Goal: Obtain resource: Obtain resource

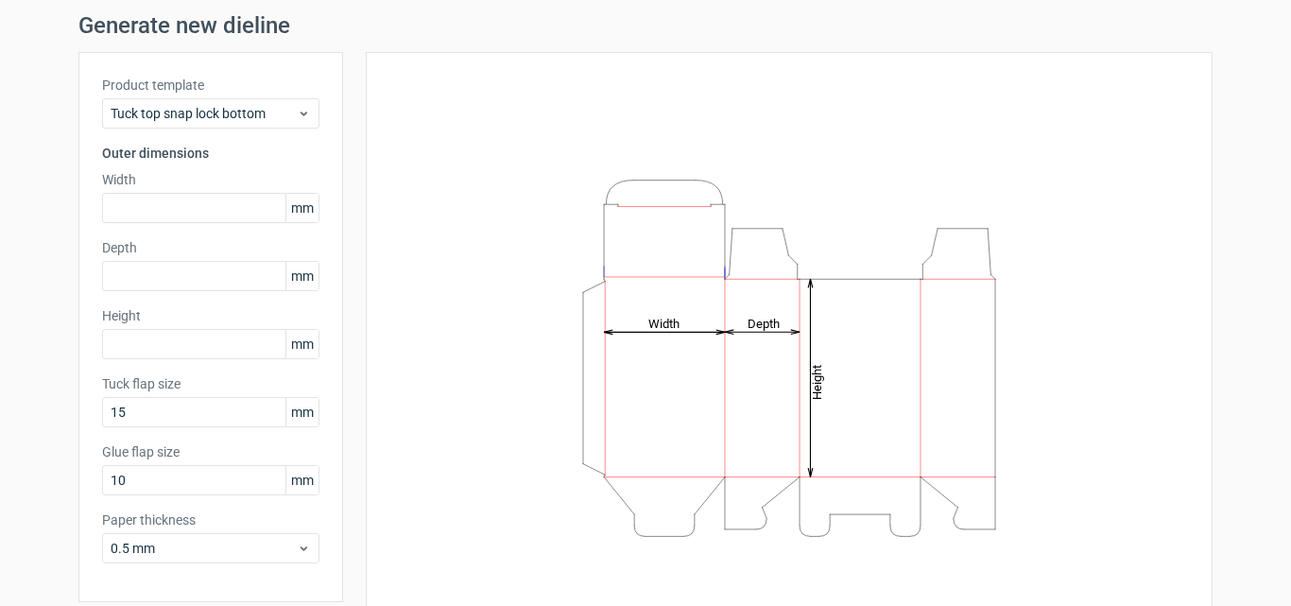
scroll to position [95, 0]
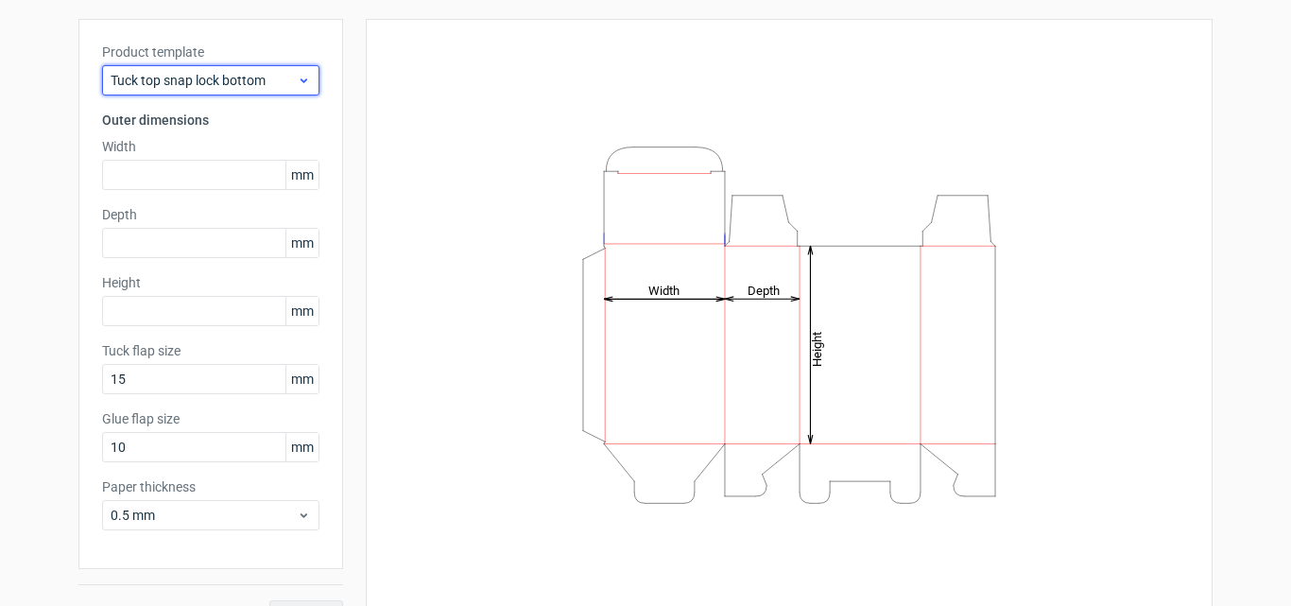
click at [233, 80] on span "Tuck top snap lock bottom" at bounding box center [204, 80] width 186 height 19
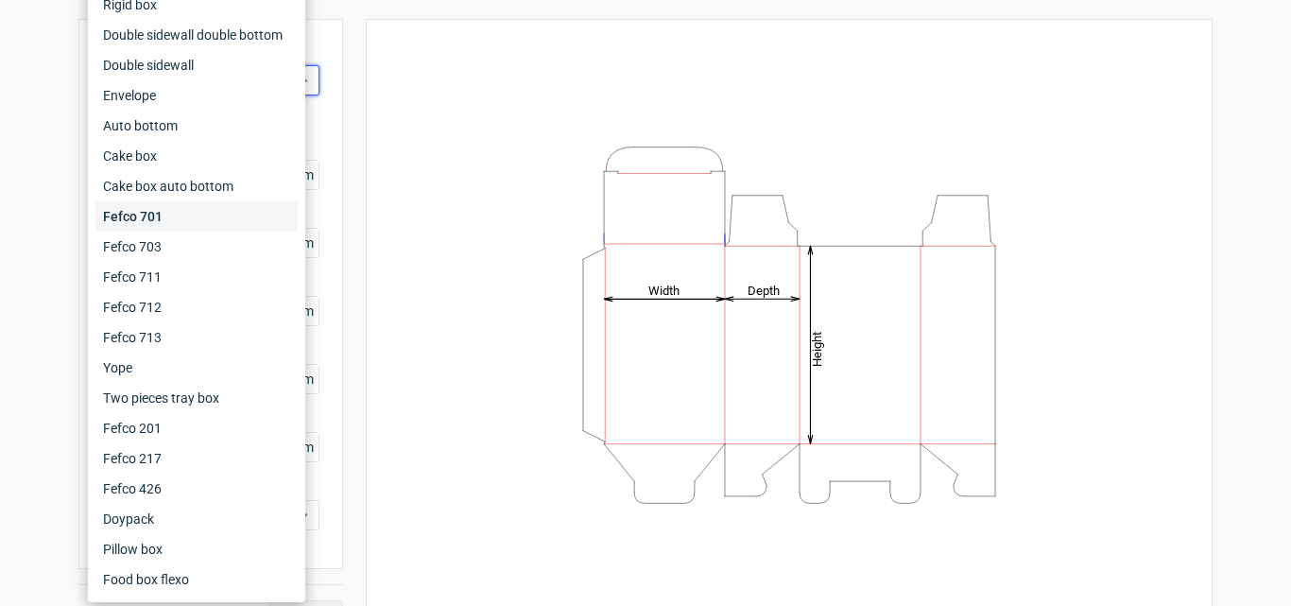
click at [195, 210] on div "Fefco 701" at bounding box center [196, 216] width 202 height 30
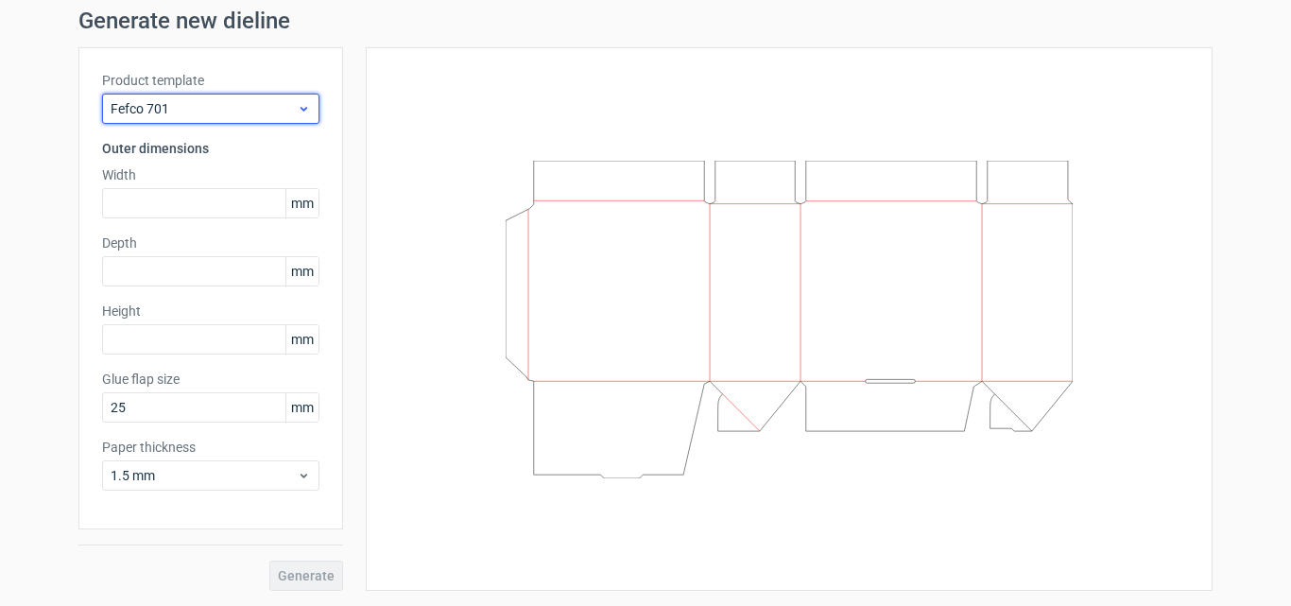
click at [190, 114] on span "Fefco 701" at bounding box center [204, 108] width 186 height 19
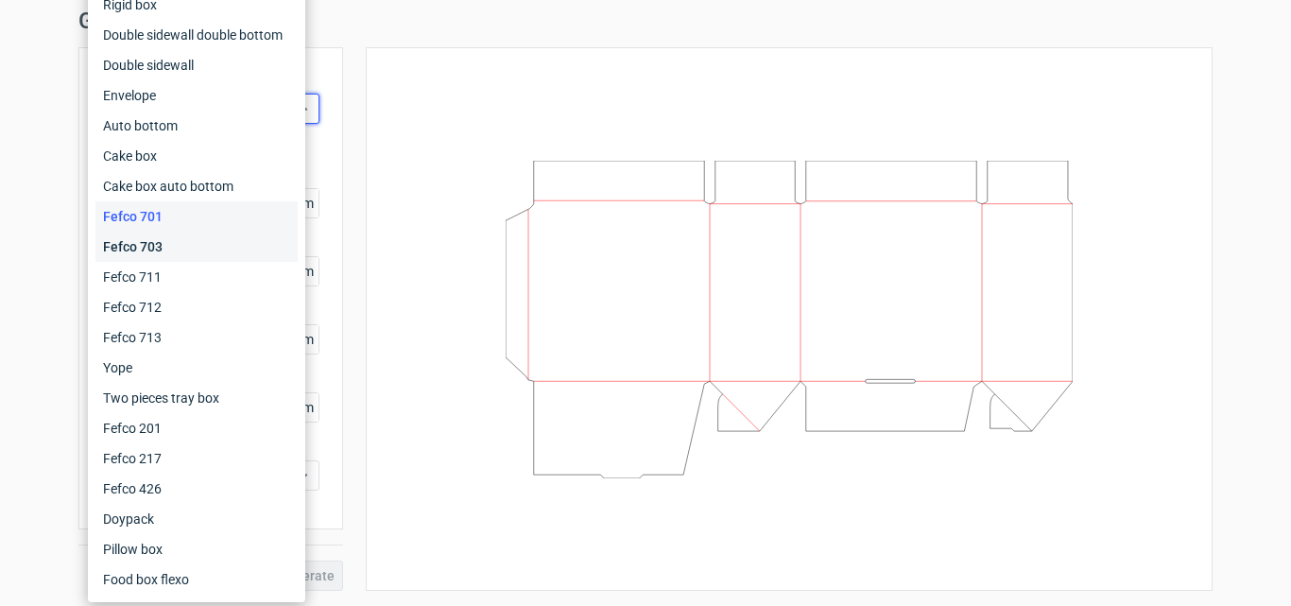
click at [176, 246] on div "Fefco 703" at bounding box center [196, 247] width 202 height 30
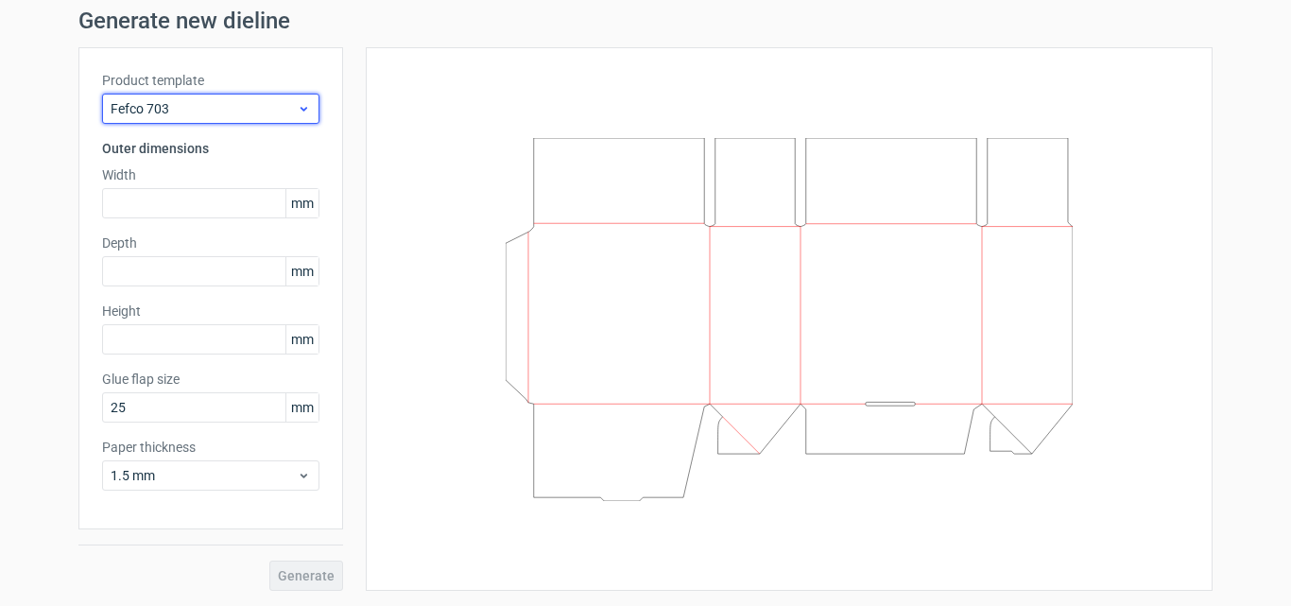
click at [201, 109] on span "Fefco 703" at bounding box center [204, 108] width 186 height 19
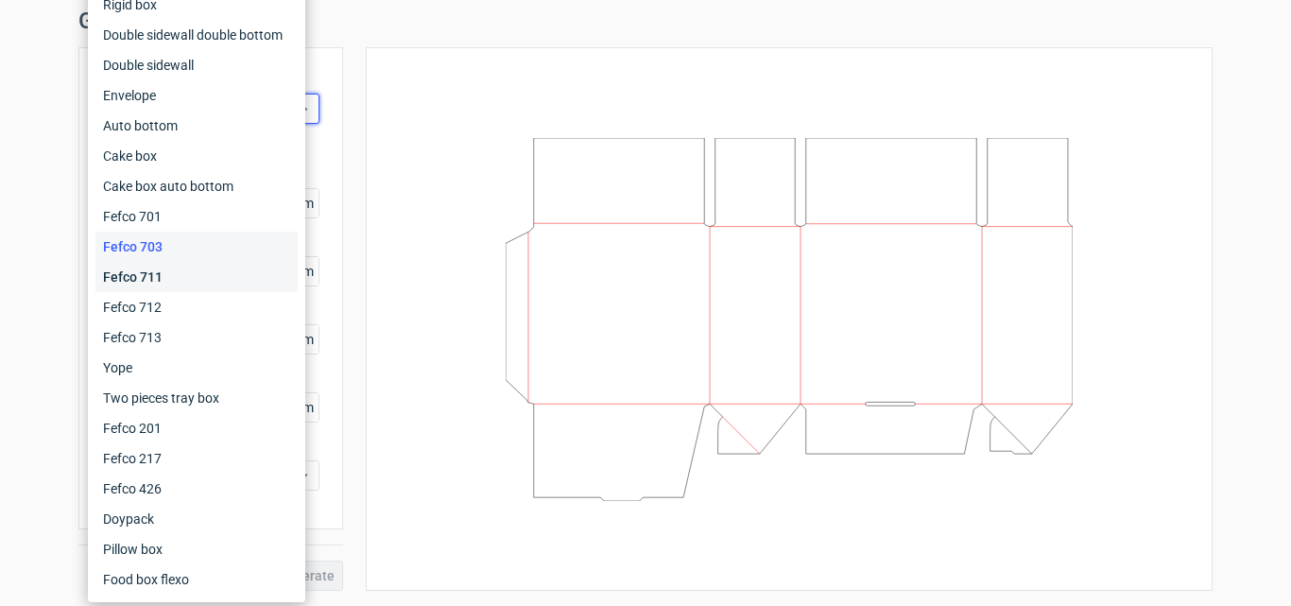
click at [176, 268] on div "Fefco 711" at bounding box center [196, 277] width 202 height 30
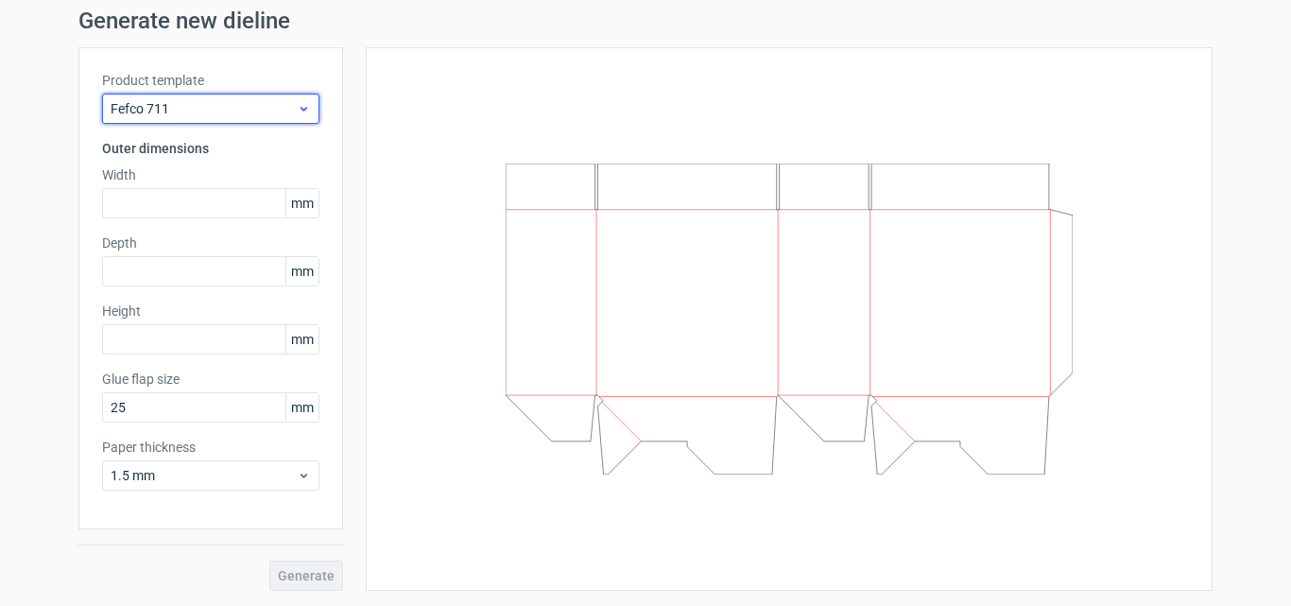
click at [206, 101] on span "Fefco 711" at bounding box center [204, 108] width 186 height 19
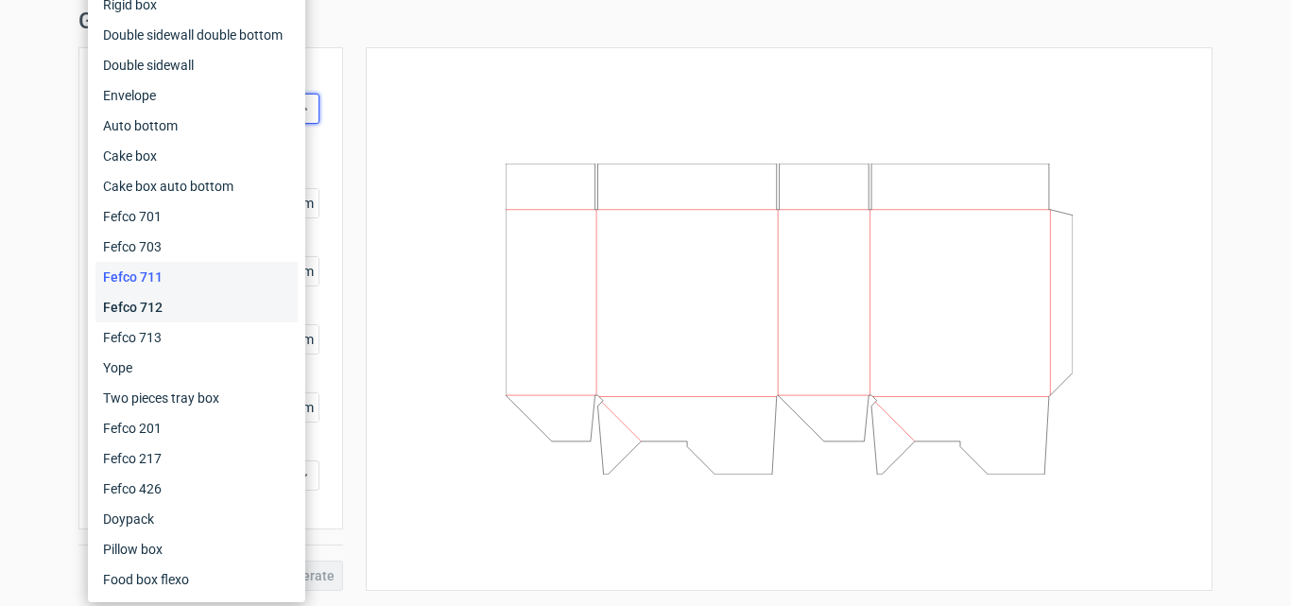
click at [157, 299] on div "Fefco 712" at bounding box center [196, 307] width 202 height 30
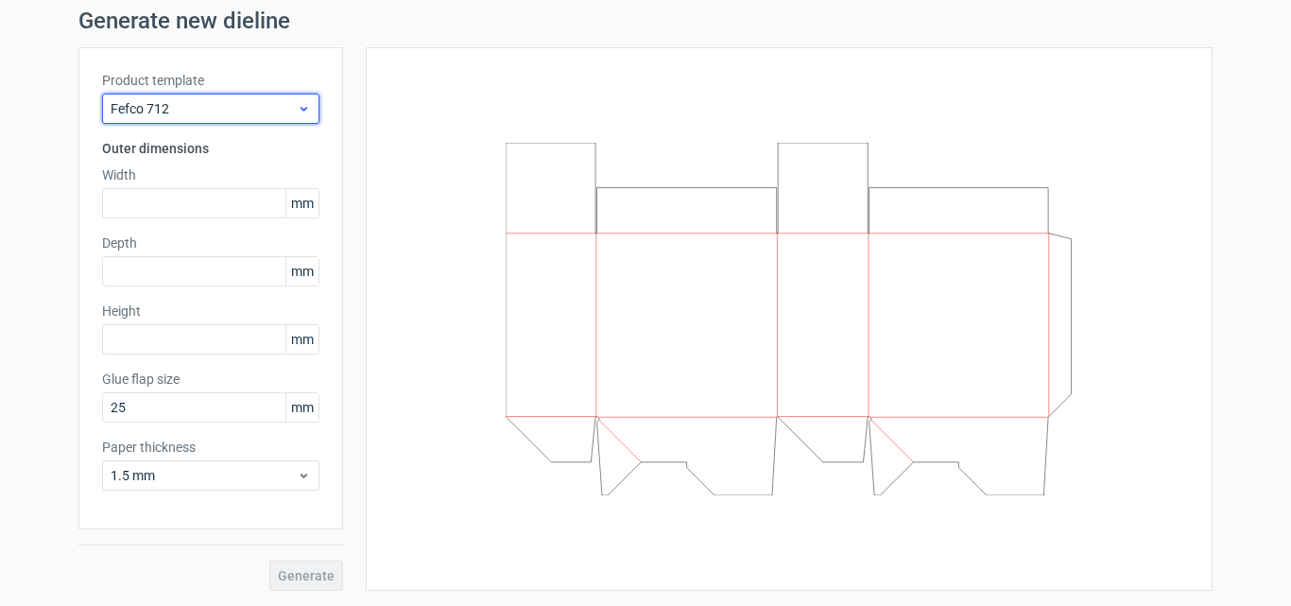
click at [190, 113] on span "Fefco 712" at bounding box center [204, 108] width 186 height 19
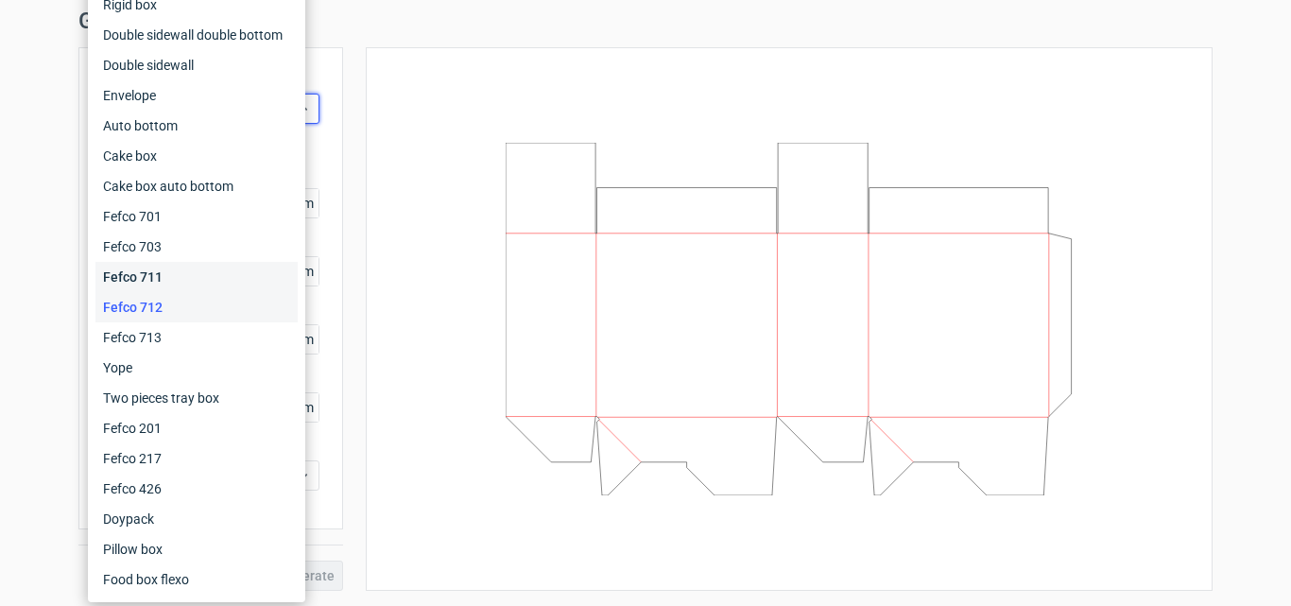
click at [165, 278] on div "Fefco 711" at bounding box center [196, 277] width 202 height 30
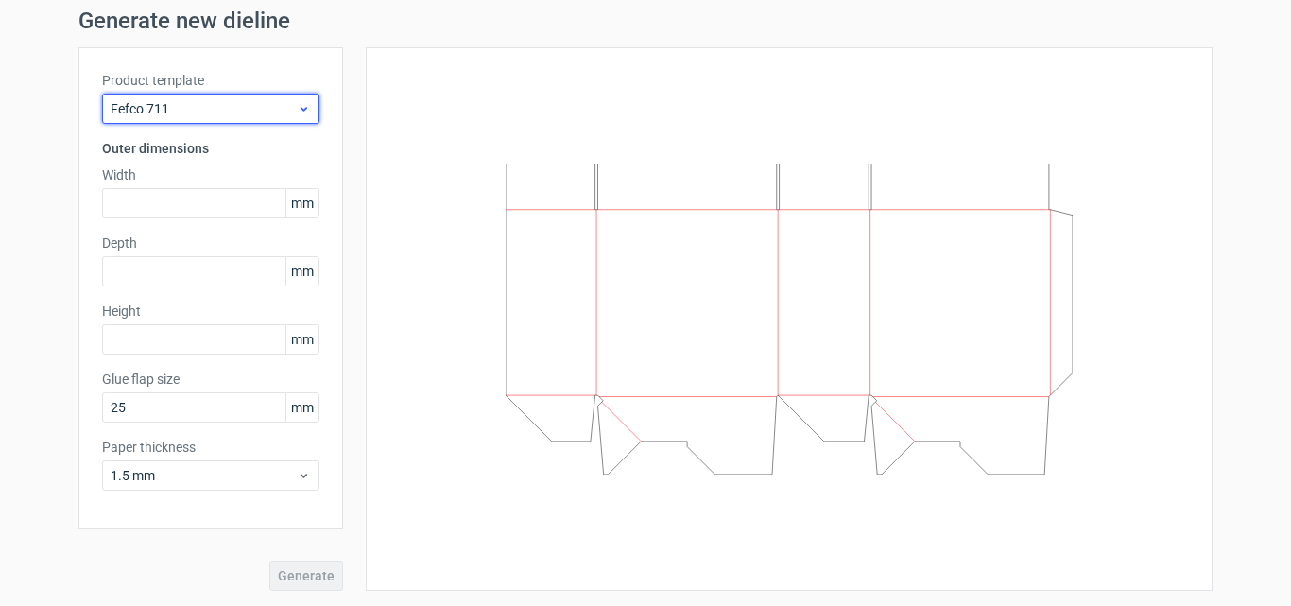
click at [216, 110] on span "Fefco 711" at bounding box center [204, 108] width 186 height 19
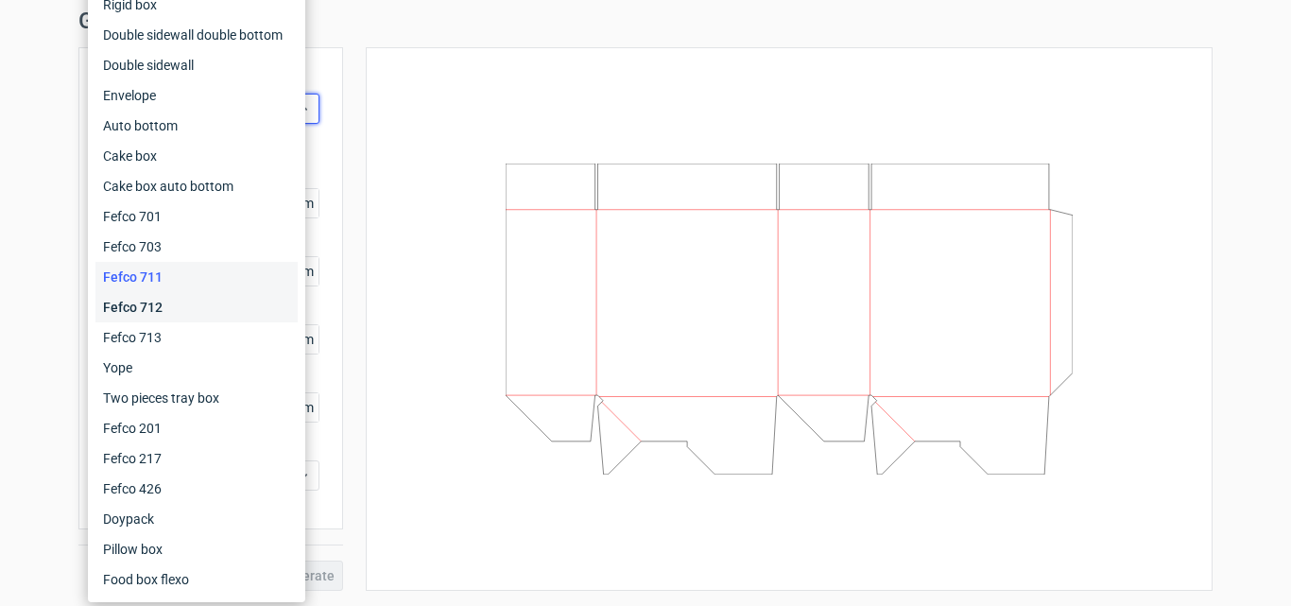
click at [171, 300] on div "Fefco 712" at bounding box center [196, 307] width 202 height 30
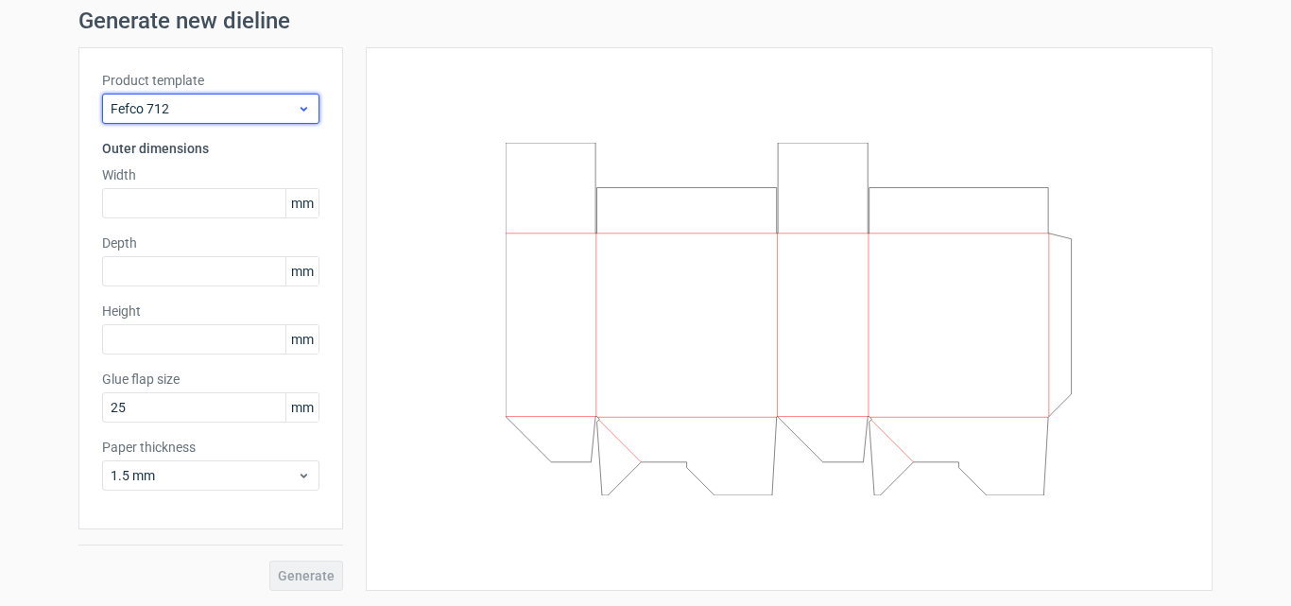
click at [211, 118] on div "Fefco 712" at bounding box center [210, 109] width 217 height 30
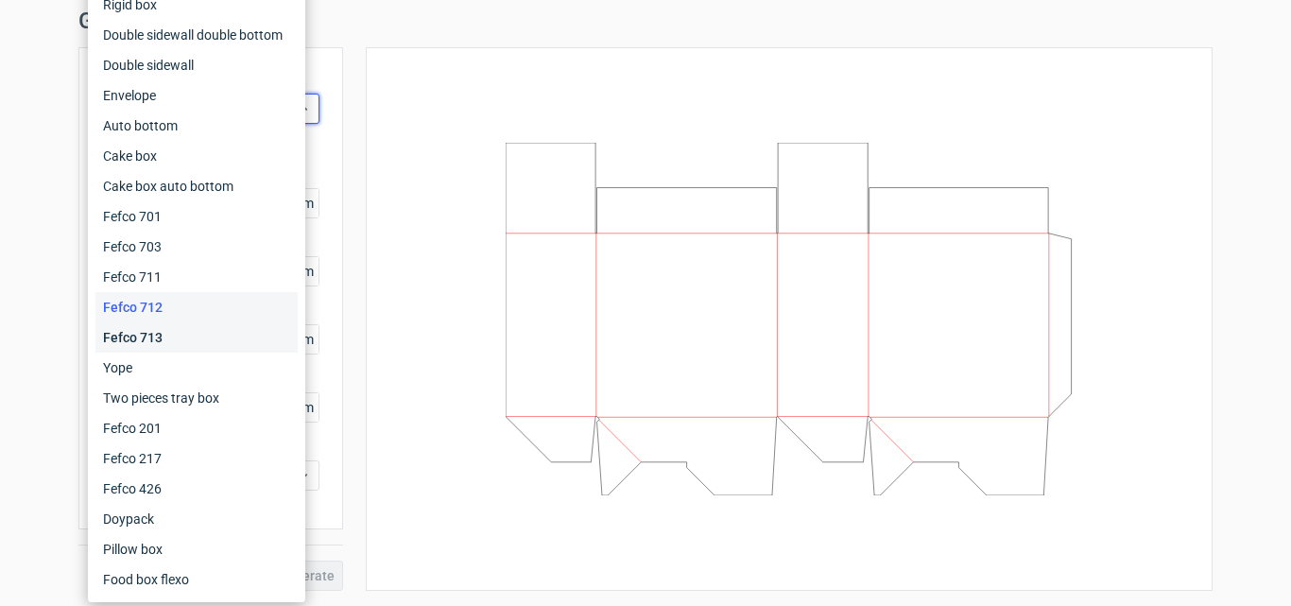
click at [181, 329] on div "Fefco 713" at bounding box center [196, 337] width 202 height 30
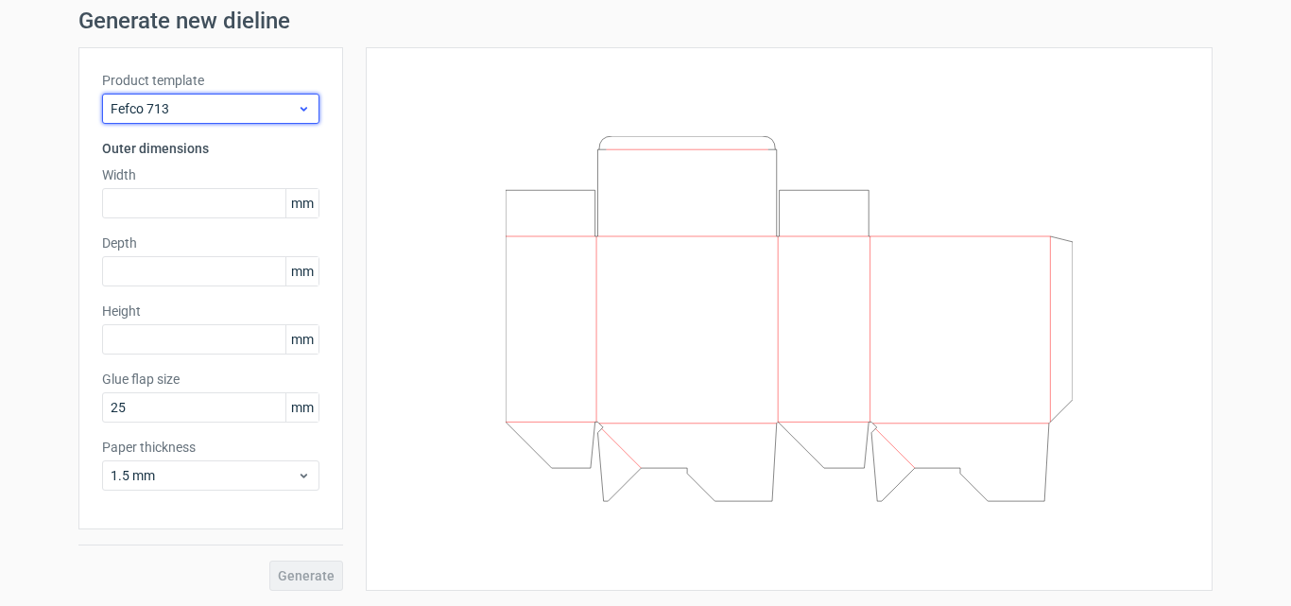
click at [209, 99] on span "Fefco 713" at bounding box center [204, 108] width 186 height 19
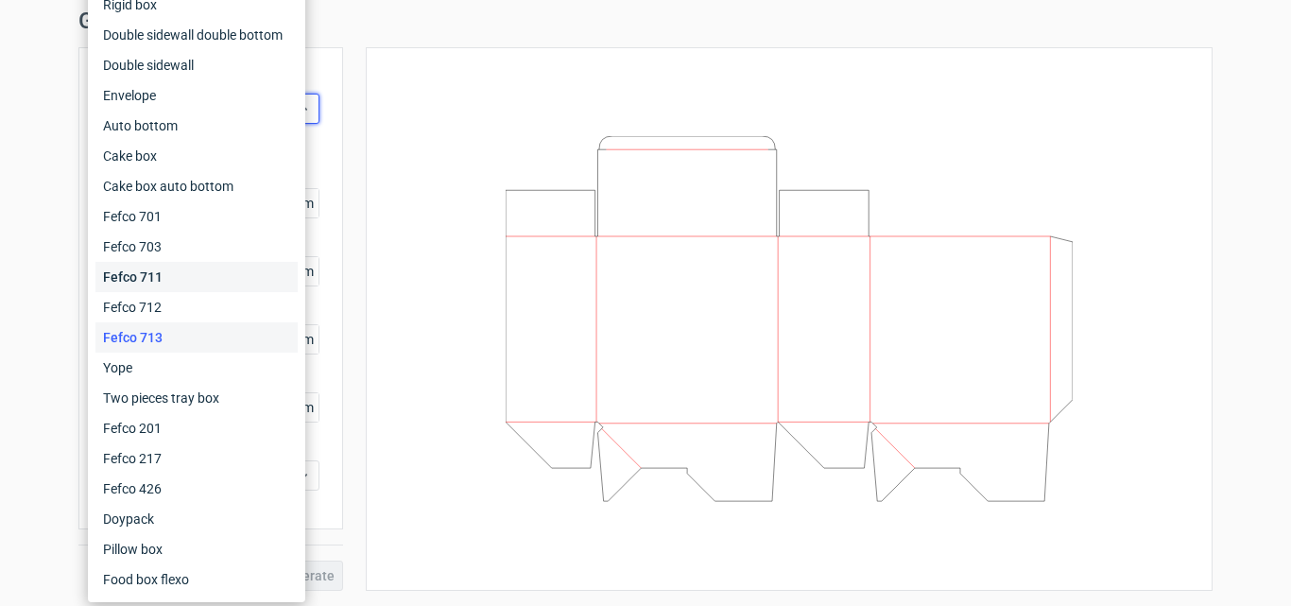
click at [177, 265] on div "Fefco 711" at bounding box center [196, 277] width 202 height 30
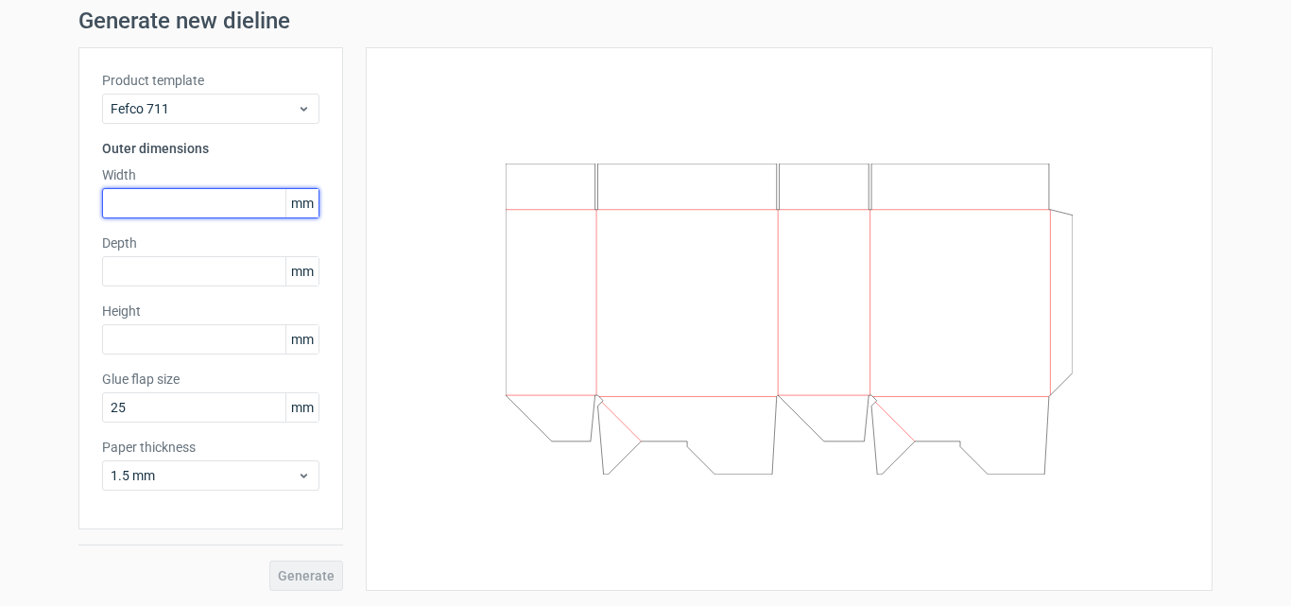
click at [215, 209] on input "text" at bounding box center [210, 203] width 217 height 30
click at [297, 203] on span "mm" at bounding box center [301, 203] width 33 height 28
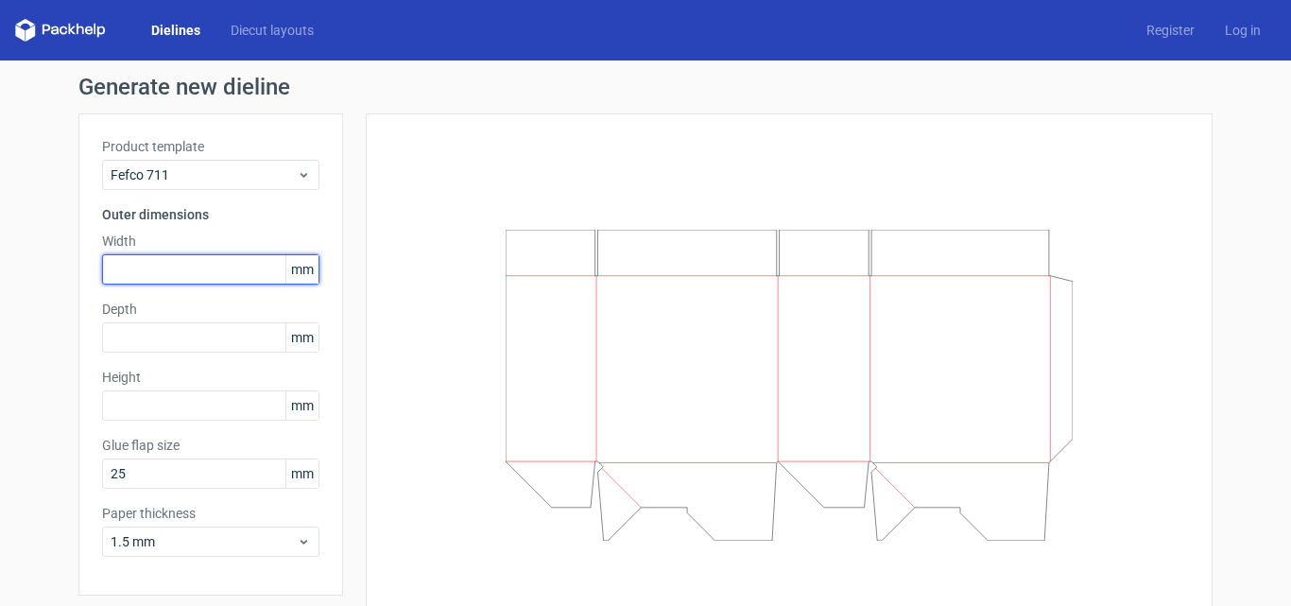
click at [233, 268] on input "text" at bounding box center [210, 269] width 217 height 30
type input "125"
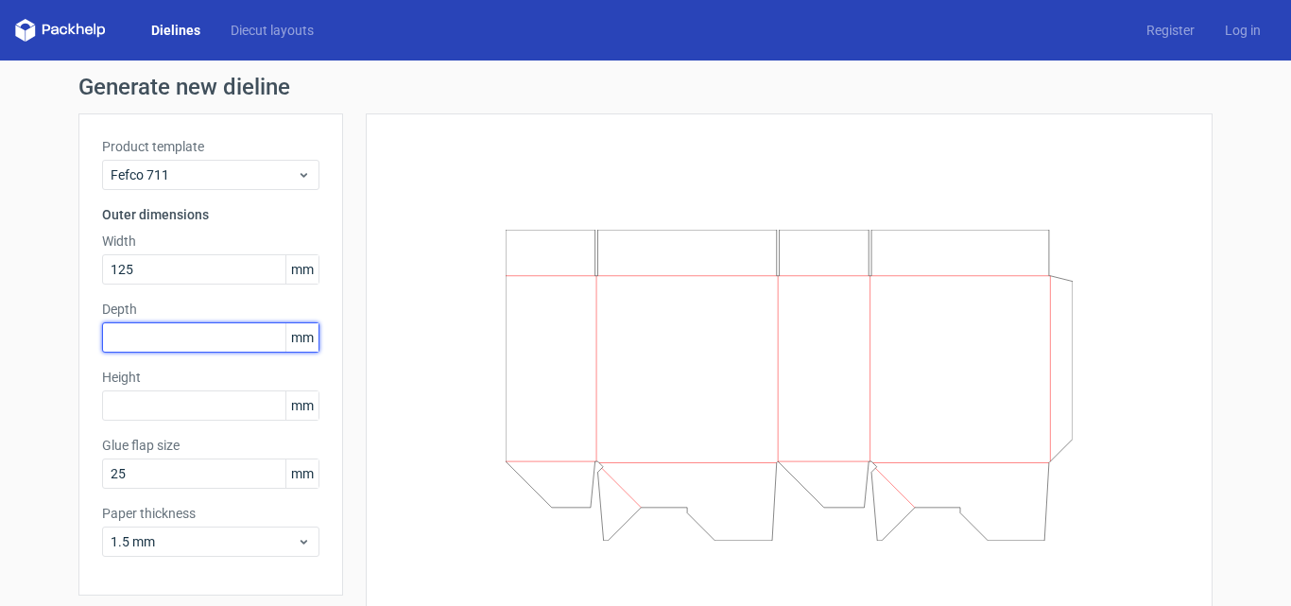
click at [209, 338] on input "text" at bounding box center [210, 337] width 217 height 30
type input "195"
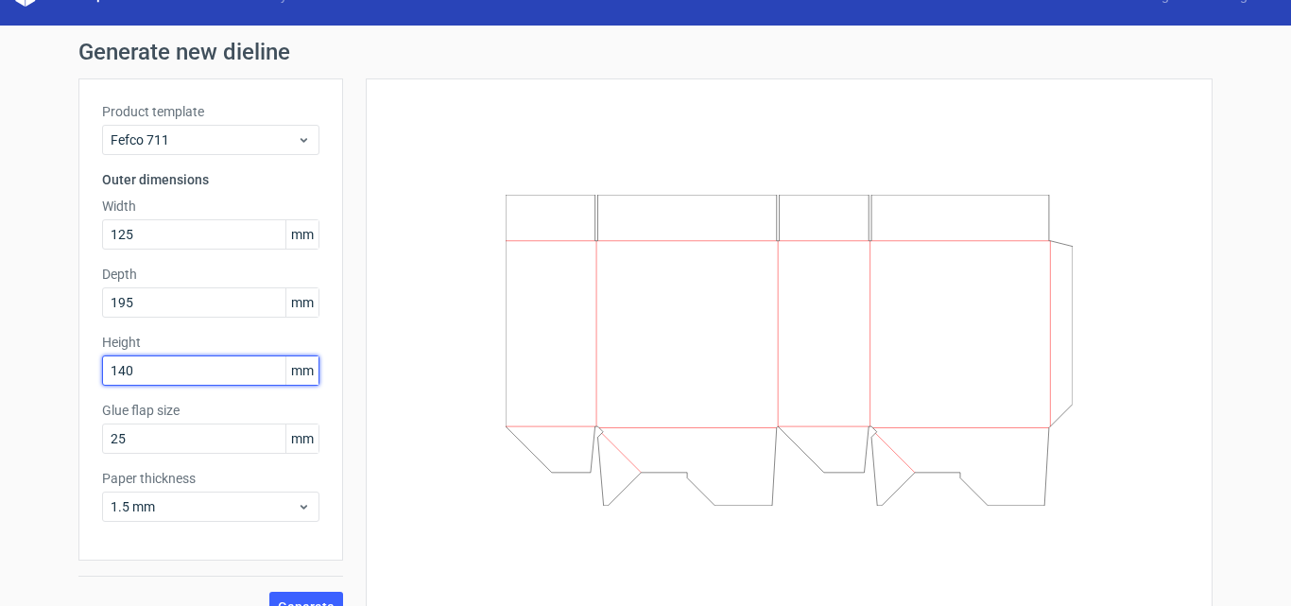
scroll to position [66, 0]
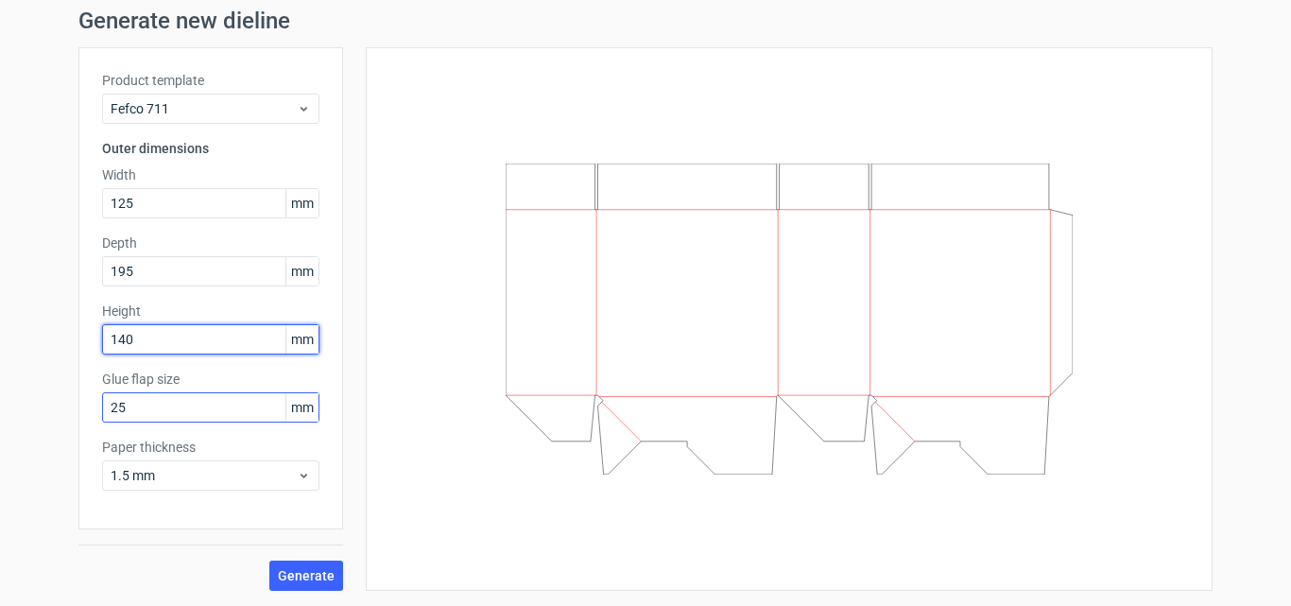
type input "140"
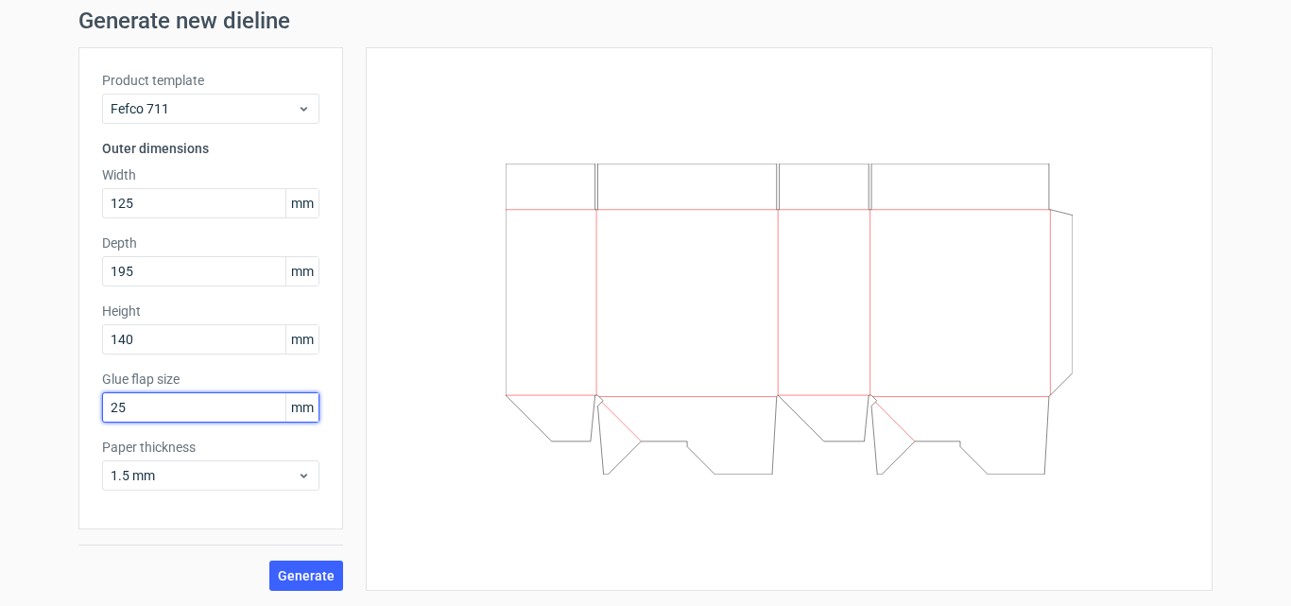
drag, startPoint x: 137, startPoint y: 403, endPoint x: 94, endPoint y: 404, distance: 43.5
click at [94, 404] on div "Product template Fefco 711 Outer dimensions Width 125 mm Depth 195 mm Height 14…" at bounding box center [210, 288] width 265 height 482
type input "18"
click at [312, 572] on span "Generate" at bounding box center [306, 575] width 57 height 13
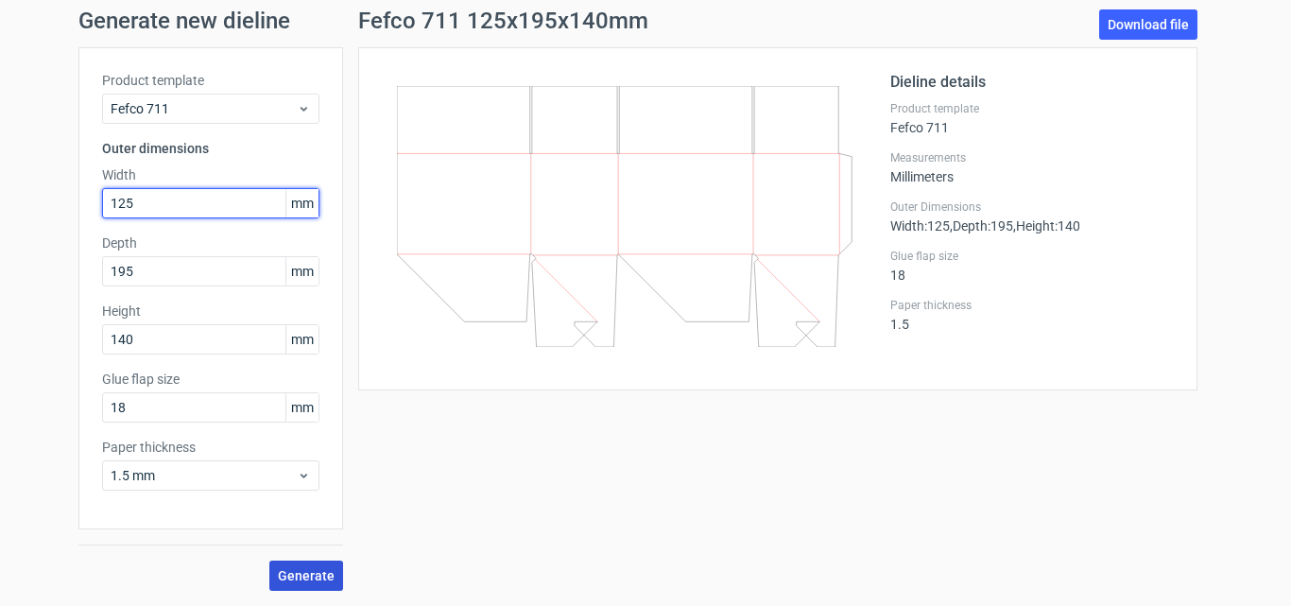
drag, startPoint x: 141, startPoint y: 199, endPoint x: 96, endPoint y: 199, distance: 44.4
click at [102, 199] on input "125" at bounding box center [210, 203] width 217 height 30
type input "195"
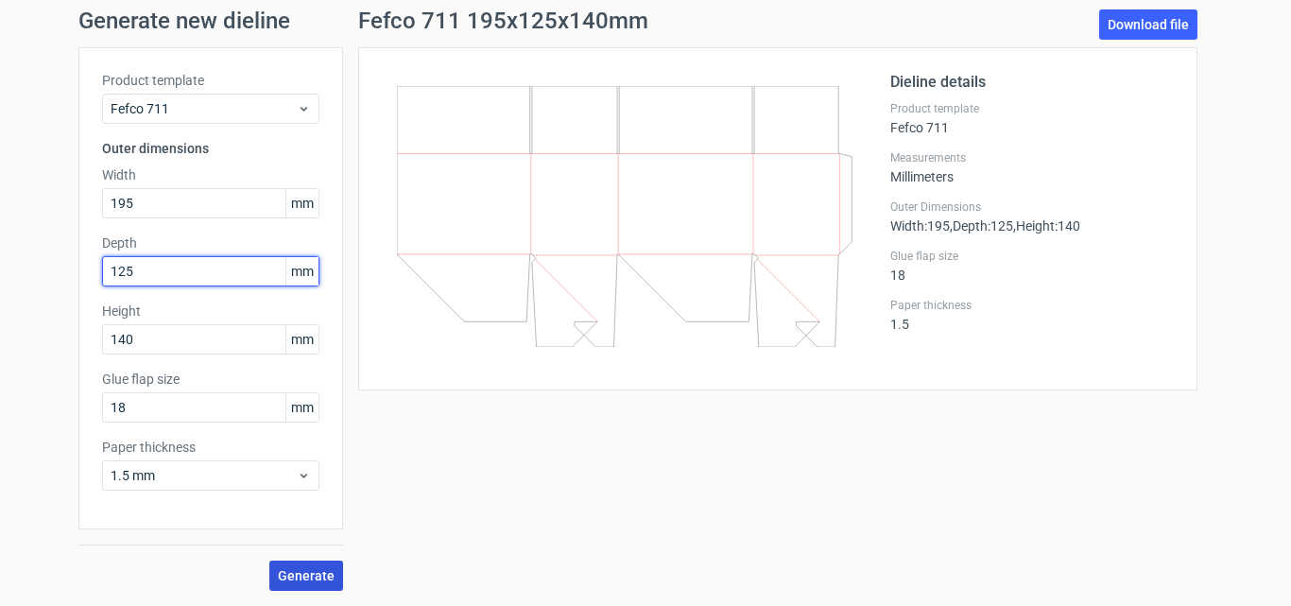
type input "125"
click at [316, 576] on span "Generate" at bounding box center [306, 575] width 57 height 13
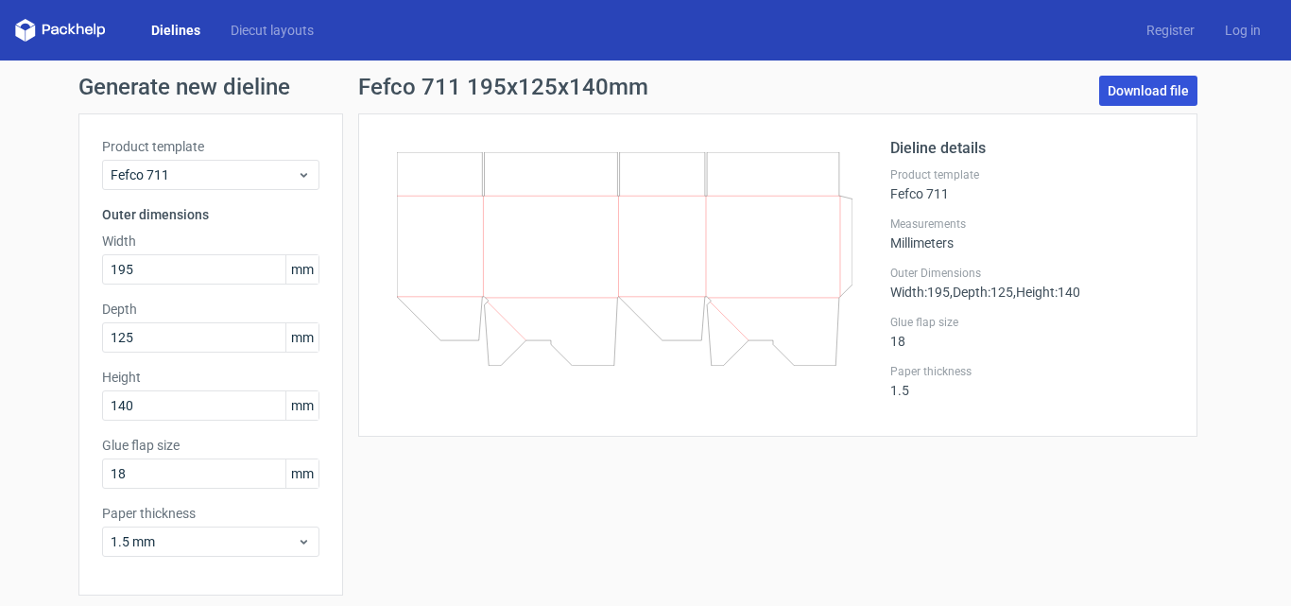
click at [1168, 95] on link "Download file" at bounding box center [1148, 91] width 98 height 30
